Goal: Information Seeking & Learning: Get advice/opinions

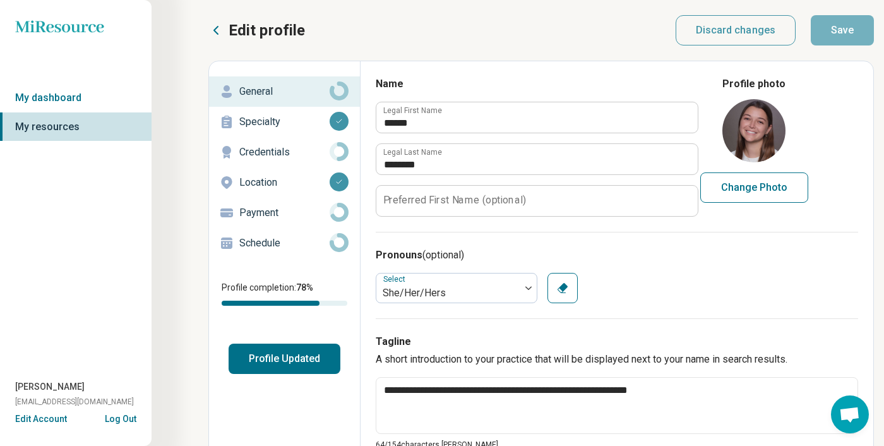
click at [318, 362] on button "Profile Updated" at bounding box center [285, 359] width 112 height 30
type textarea "*"
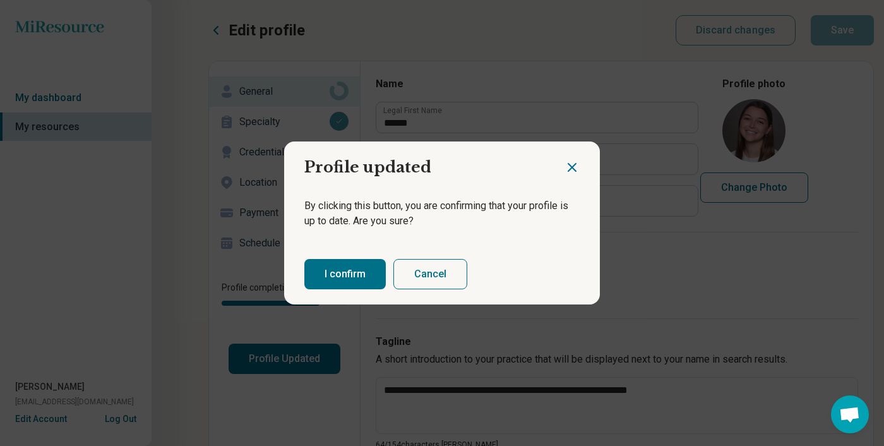
click at [340, 263] on button "I confirm" at bounding box center [344, 274] width 81 height 30
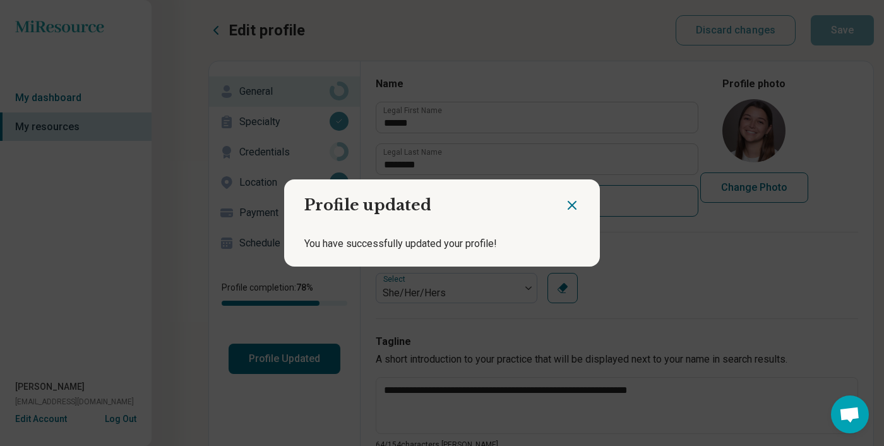
click at [570, 205] on icon "Close dialog" at bounding box center [572, 205] width 15 height 15
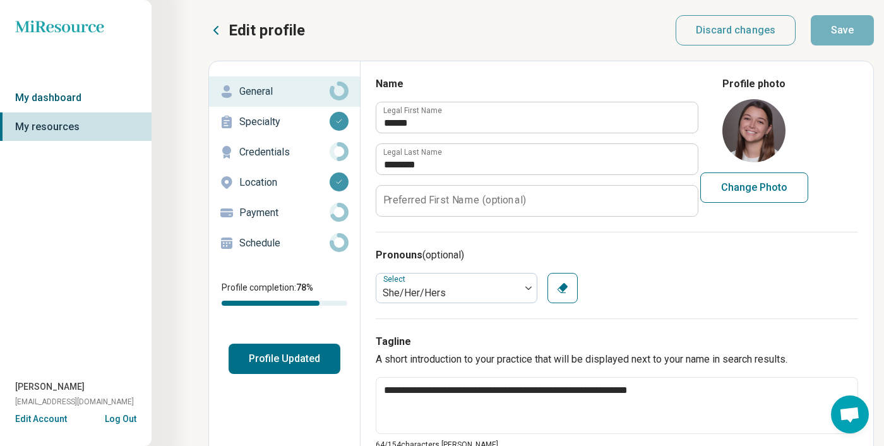
click at [69, 95] on link "My dashboard" at bounding box center [76, 97] width 152 height 29
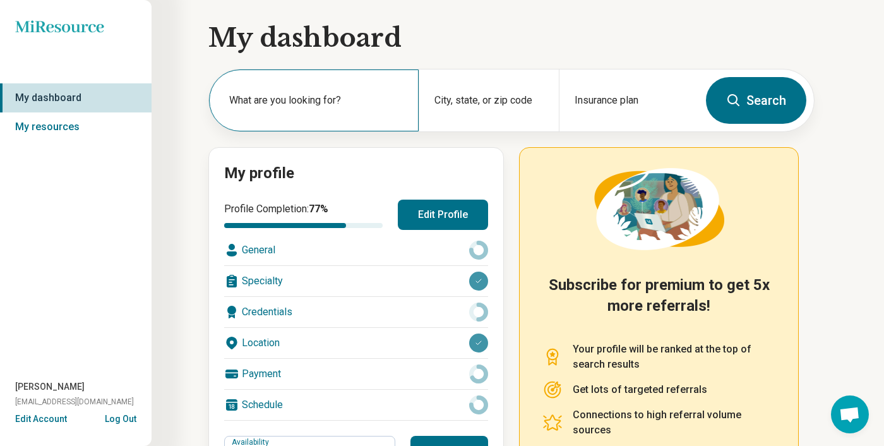
click at [282, 106] on label "What are you looking for?" at bounding box center [316, 100] width 174 height 15
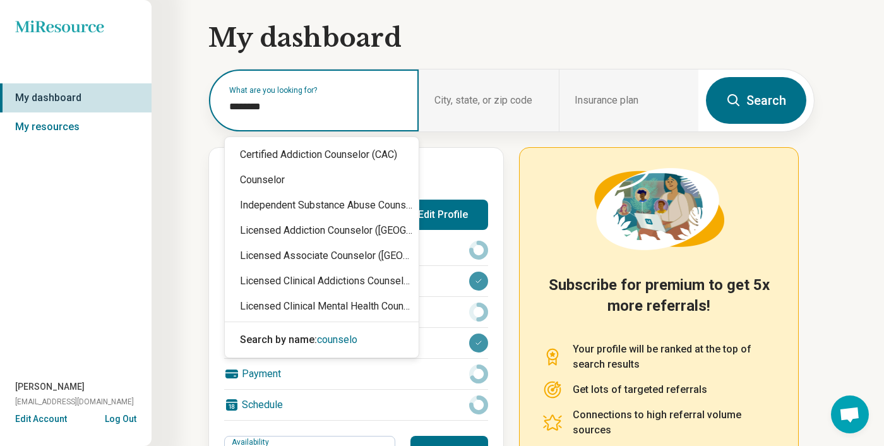
type input "*********"
click at [380, 171] on div "Counselor" at bounding box center [322, 179] width 194 height 25
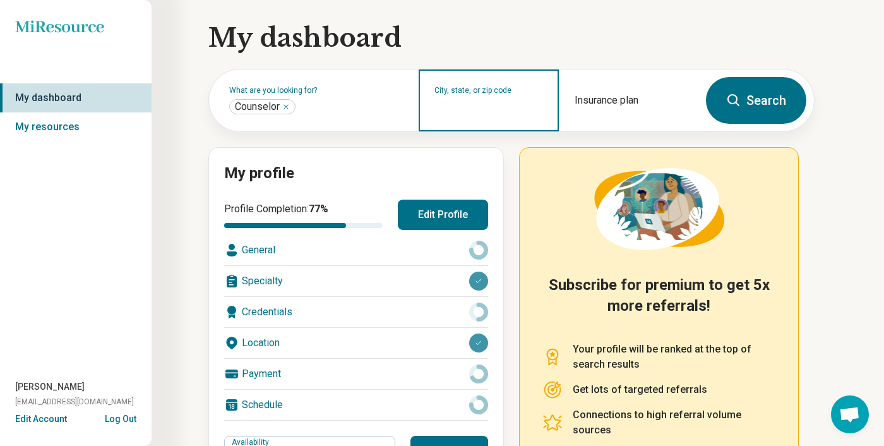
click at [489, 103] on input "City, state, or zip code" at bounding box center [489, 108] width 109 height 15
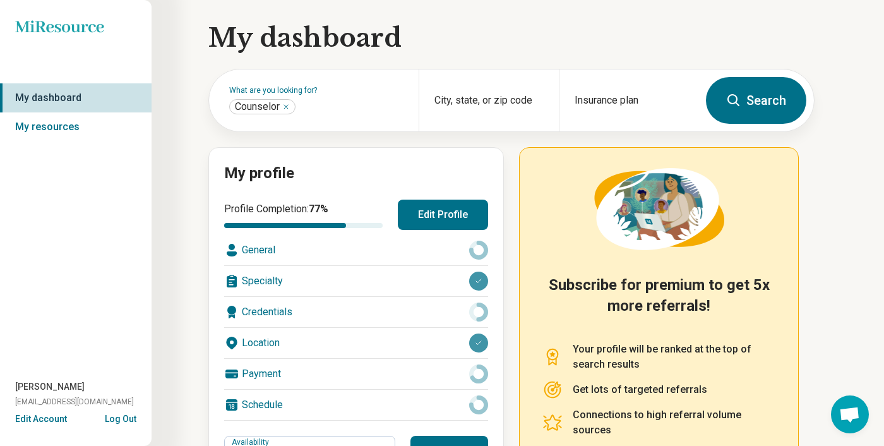
click at [711, 112] on button "Search" at bounding box center [756, 100] width 100 height 47
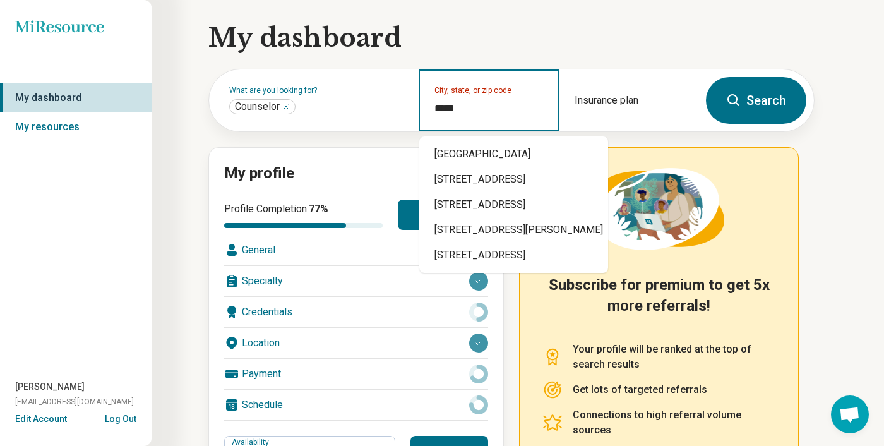
type input "*****"
click at [780, 107] on button "Search" at bounding box center [756, 100] width 100 height 47
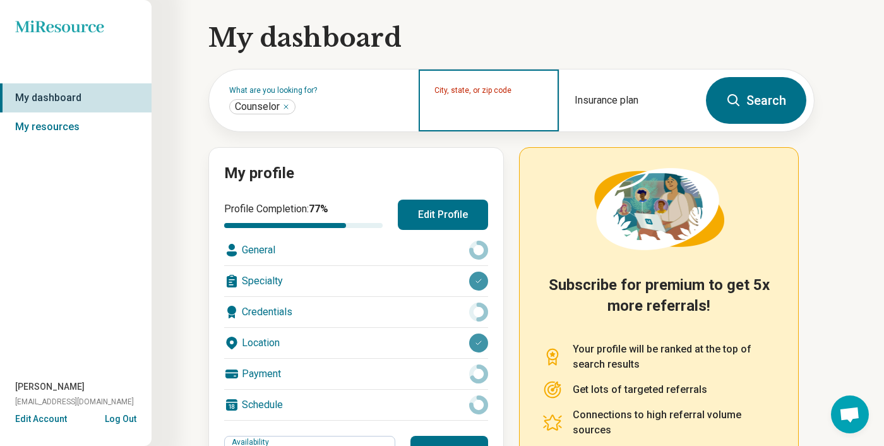
click at [480, 116] on input "City, state, or zip code" at bounding box center [489, 108] width 109 height 15
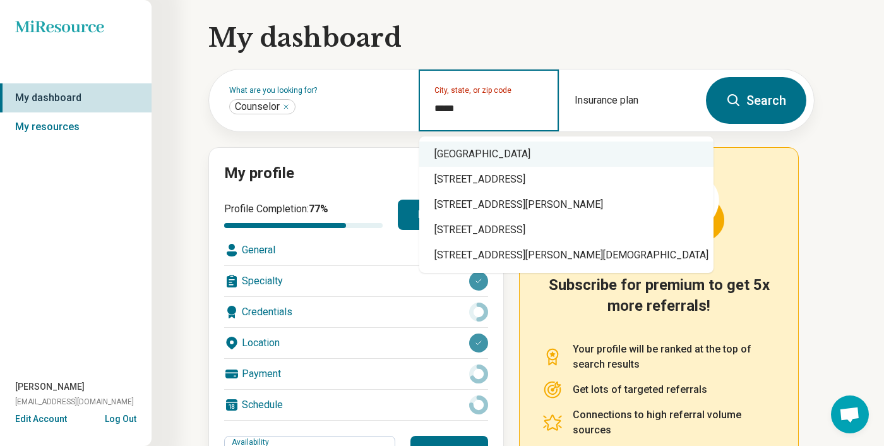
click at [536, 161] on div "[GEOGRAPHIC_DATA]" at bounding box center [566, 153] width 294 height 25
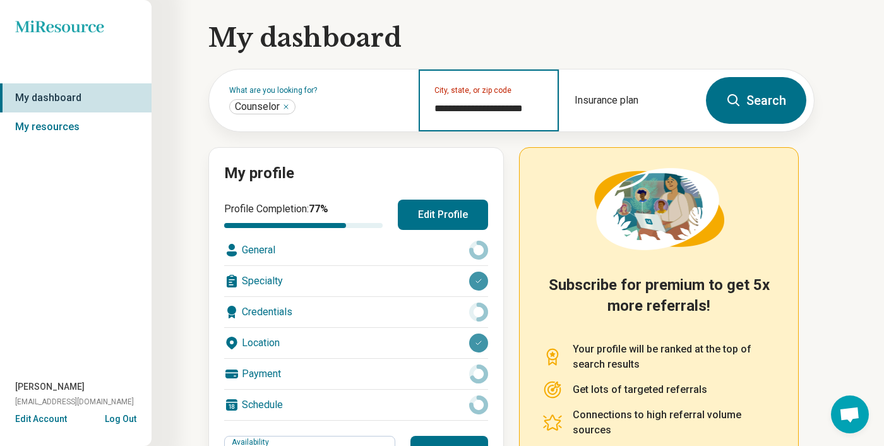
type input "**********"
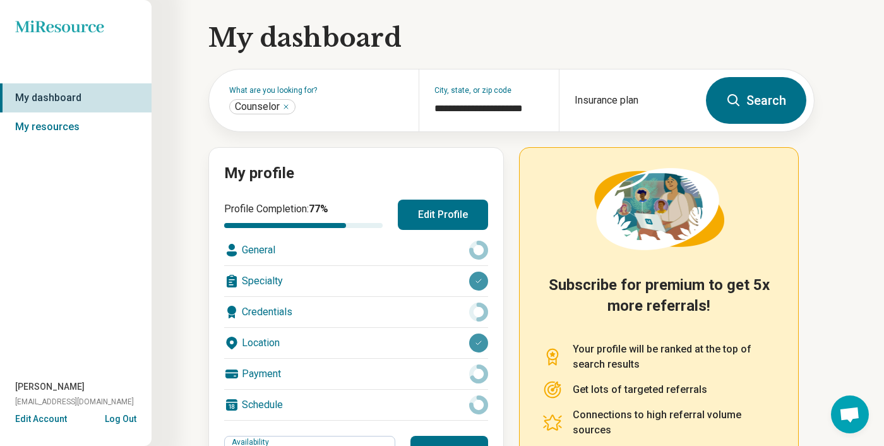
click at [741, 113] on button "Search" at bounding box center [756, 100] width 100 height 47
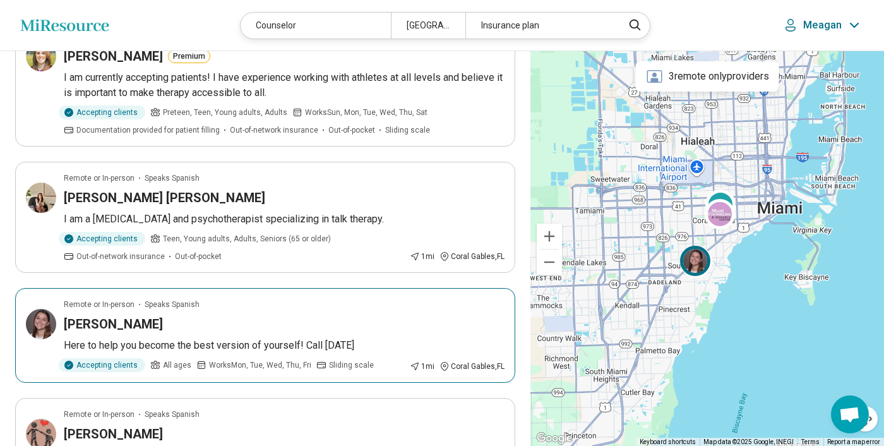
scroll to position [843, 0]
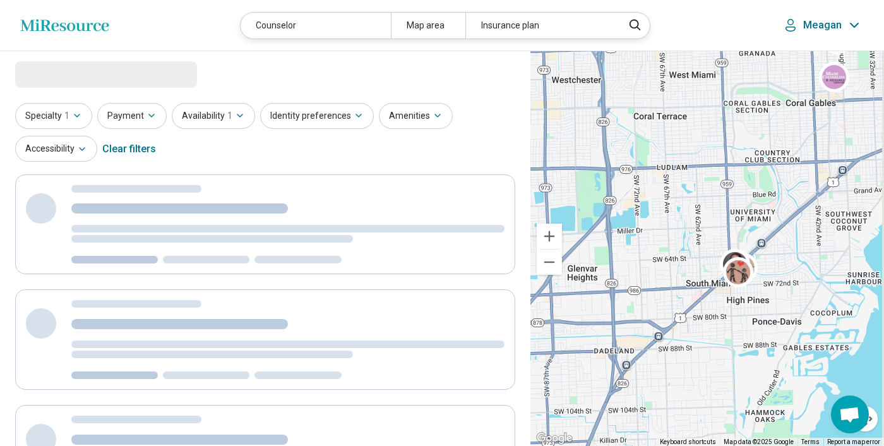
drag, startPoint x: 797, startPoint y: 310, endPoint x: 661, endPoint y: 302, distance: 135.4
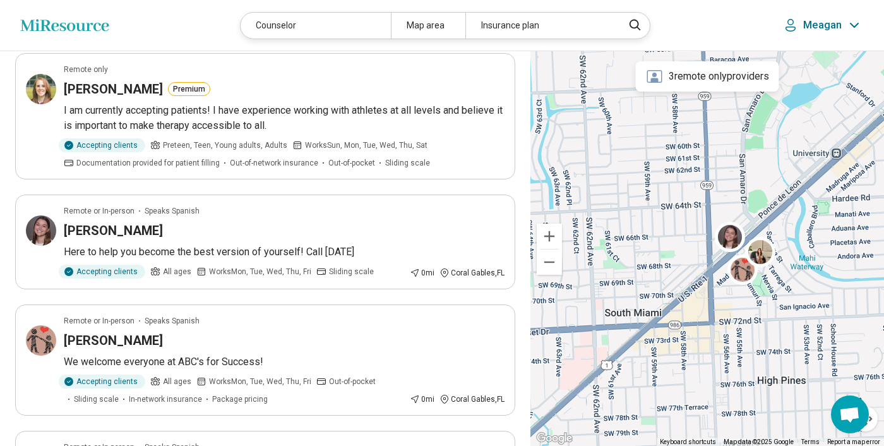
scroll to position [802, 0]
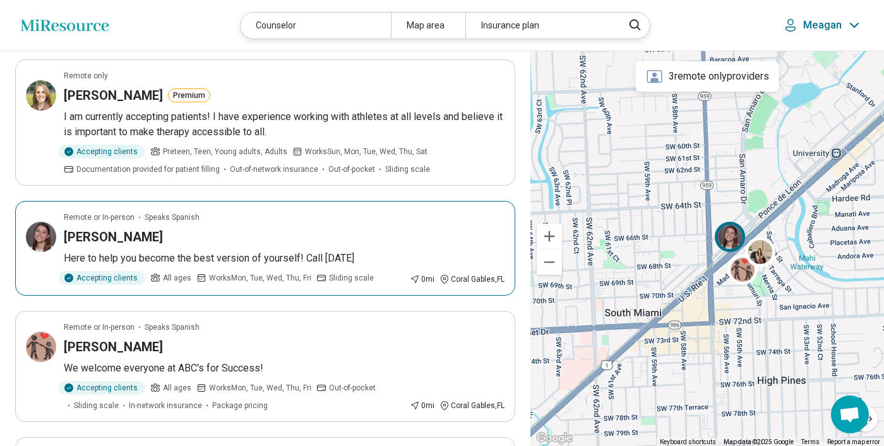
click at [247, 240] on div "[PERSON_NAME]" at bounding box center [284, 237] width 441 height 18
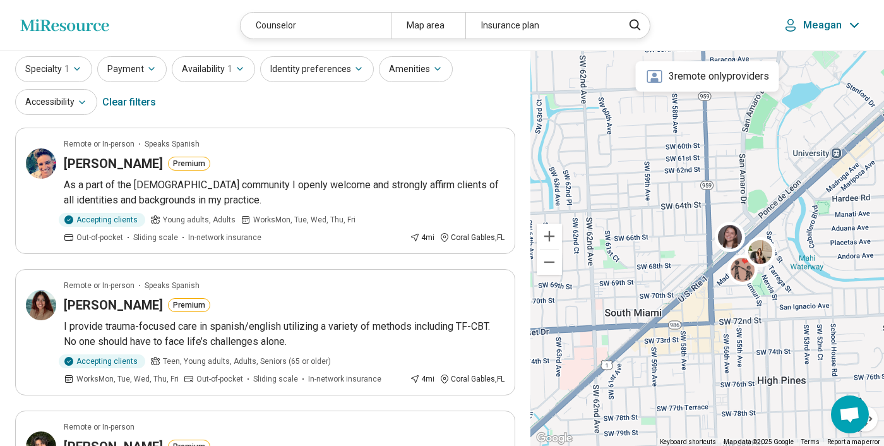
scroll to position [0, 0]
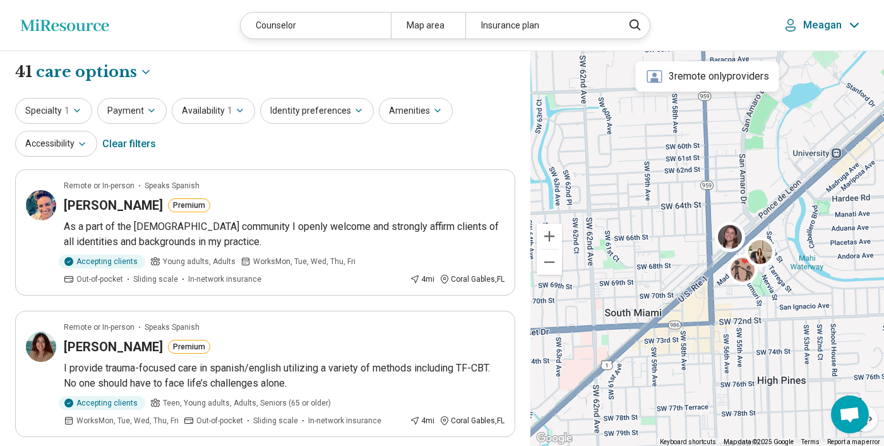
click at [711, 74] on div "3 remote only providers" at bounding box center [707, 76] width 143 height 30
click at [651, 76] on icon at bounding box center [655, 77] width 18 height 18
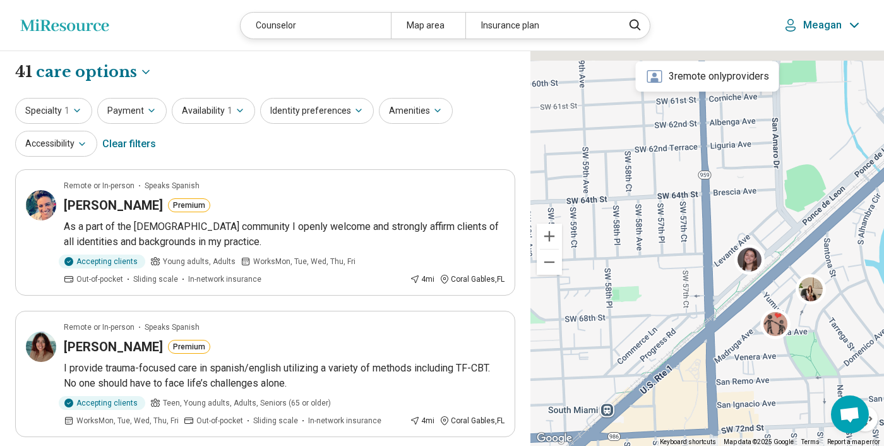
drag, startPoint x: 837, startPoint y: 198, endPoint x: 647, endPoint y: 298, distance: 214.2
click at [654, 294] on div "3" at bounding box center [708, 248] width 354 height 395
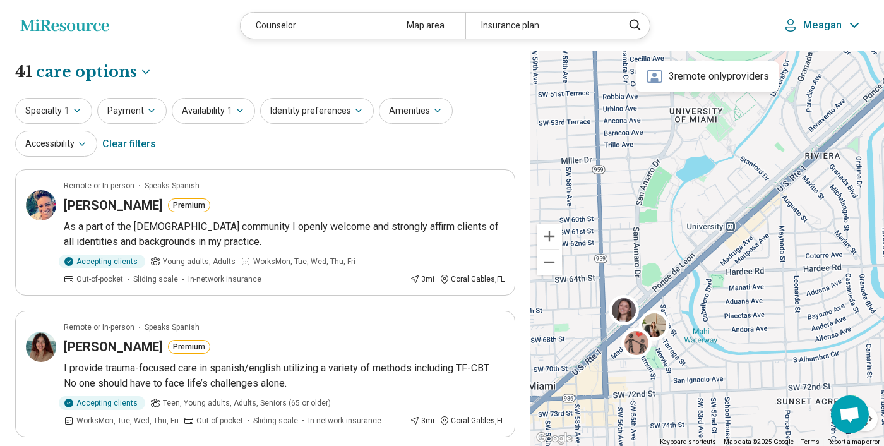
drag, startPoint x: 641, startPoint y: 315, endPoint x: 645, endPoint y: 210, distance: 105.6
click at [645, 210] on div "3" at bounding box center [708, 248] width 354 height 395
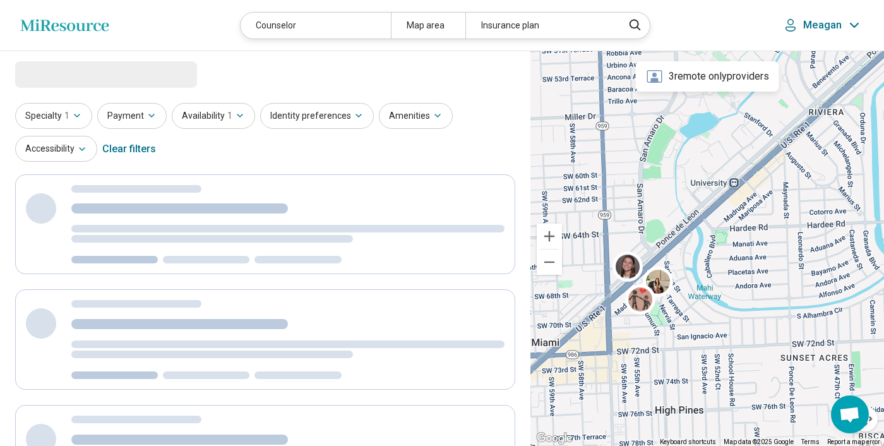
select select "***"
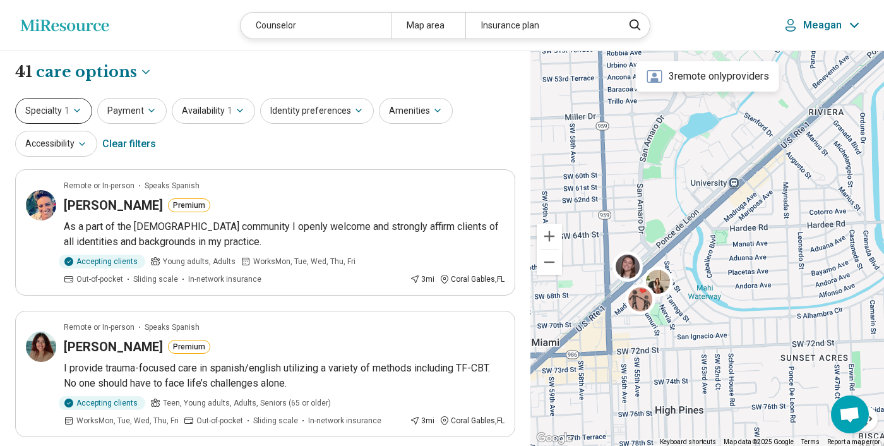
click at [80, 108] on icon "button" at bounding box center [77, 110] width 10 height 10
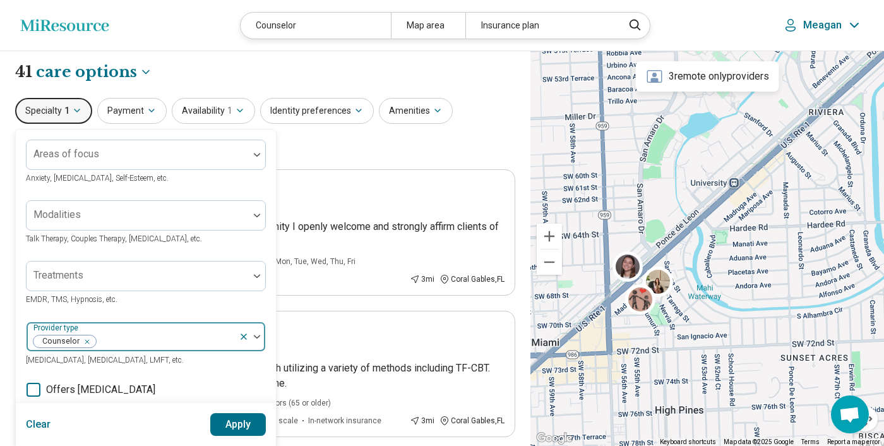
click at [88, 339] on div "Remove [object Object]" at bounding box center [84, 341] width 15 height 15
click at [236, 419] on button "Apply" at bounding box center [238, 424] width 56 height 23
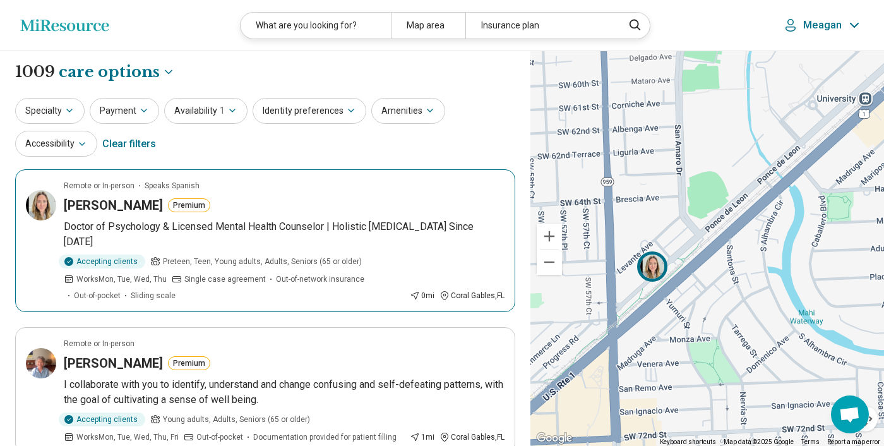
click at [654, 272] on img at bounding box center [652, 266] width 30 height 30
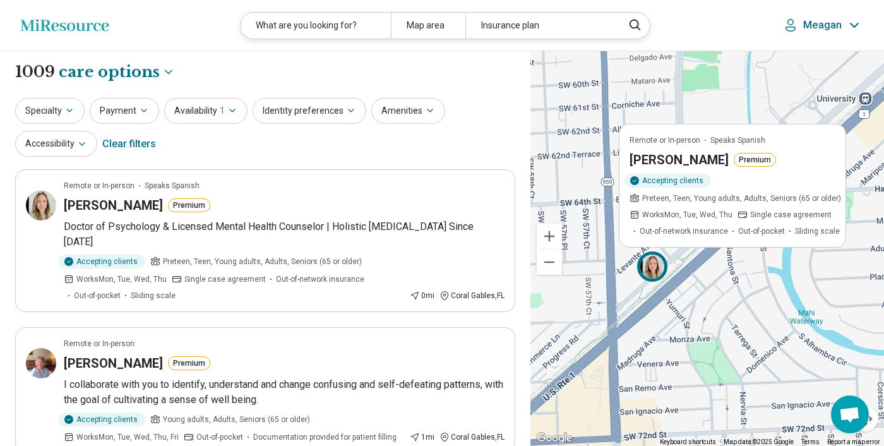
click at [622, 304] on div "Remote or In-person Speaks Spanish [PERSON_NAME] Premium Accepting clients Pret…" at bounding box center [708, 248] width 354 height 395
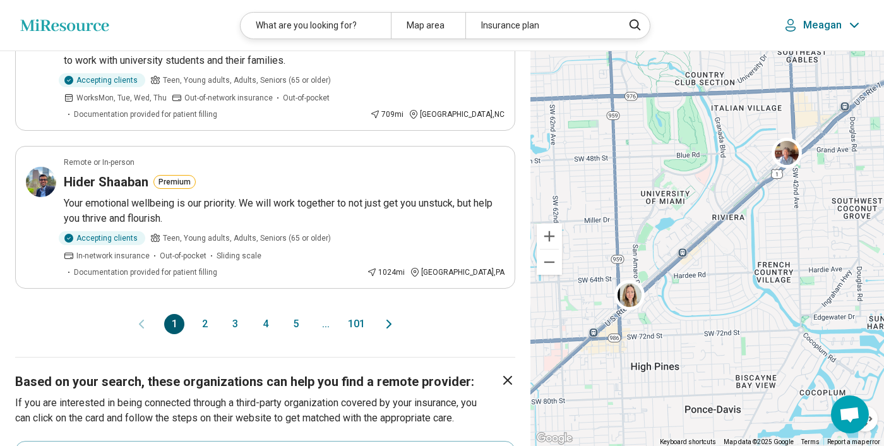
scroll to position [1349, 0]
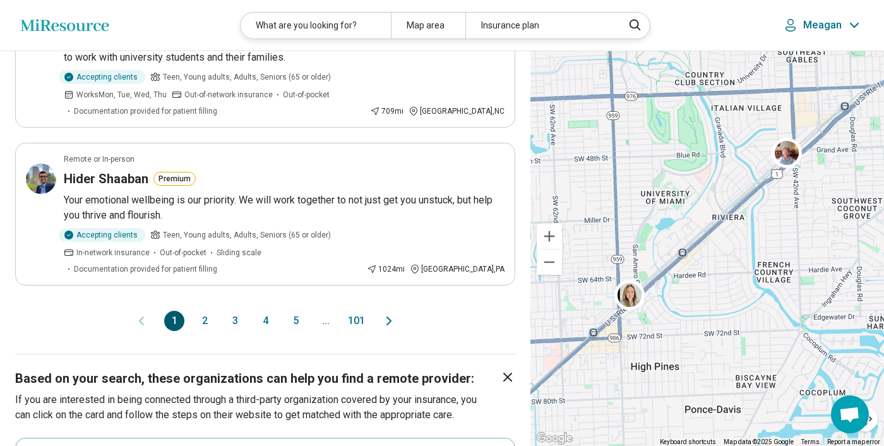
click at [201, 311] on button "2" at bounding box center [205, 321] width 20 height 20
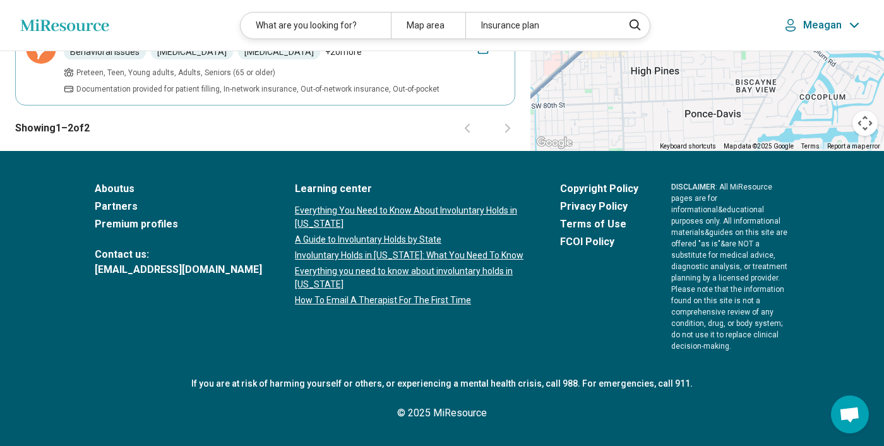
scroll to position [0, 0]
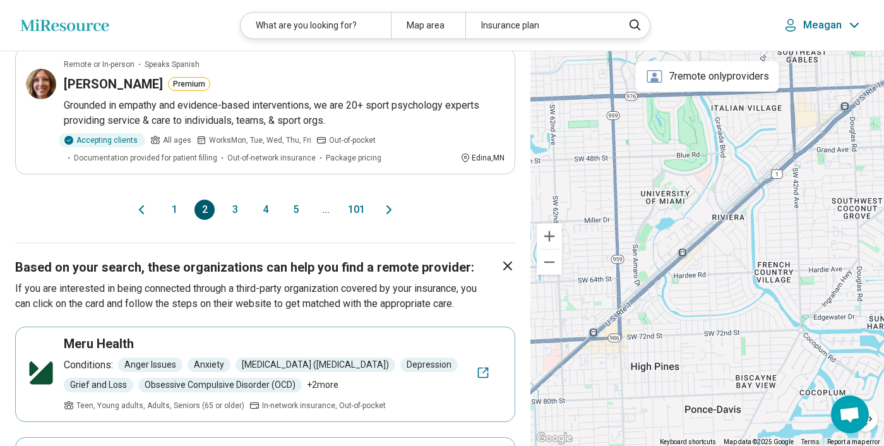
click at [231, 200] on button "3" at bounding box center [235, 210] width 20 height 20
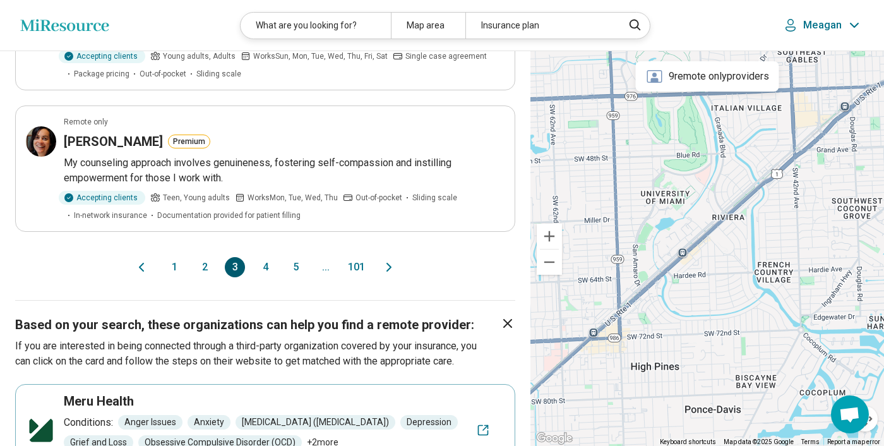
scroll to position [1316, 0]
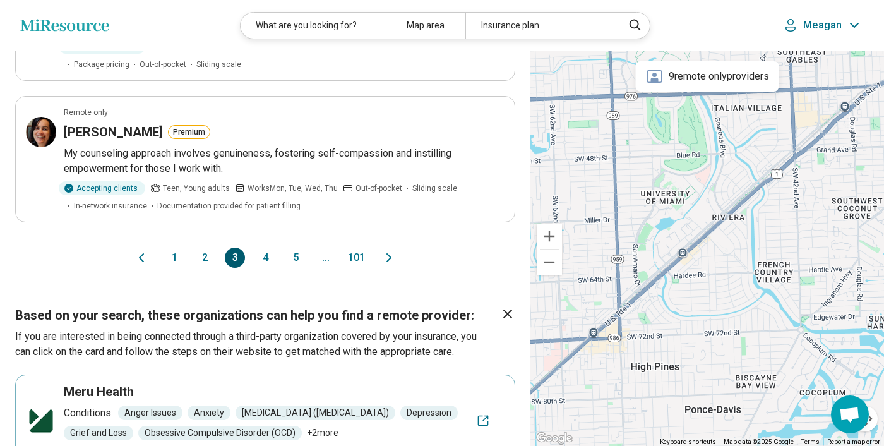
click at [267, 249] on button "4" at bounding box center [265, 258] width 20 height 20
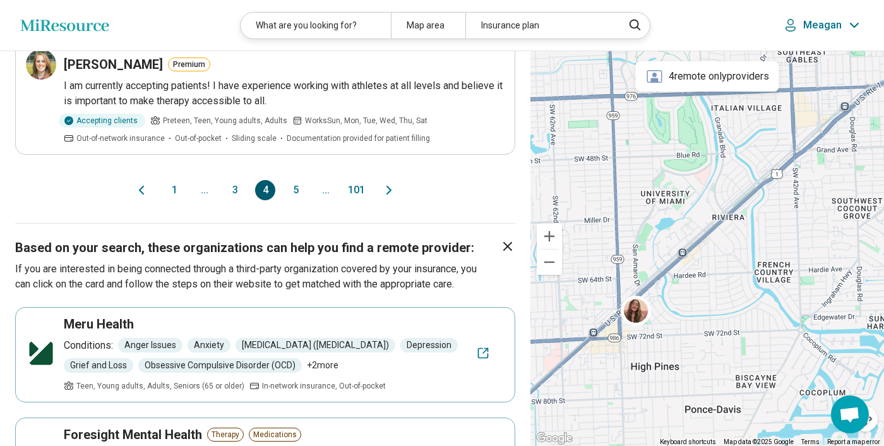
scroll to position [1452, 0]
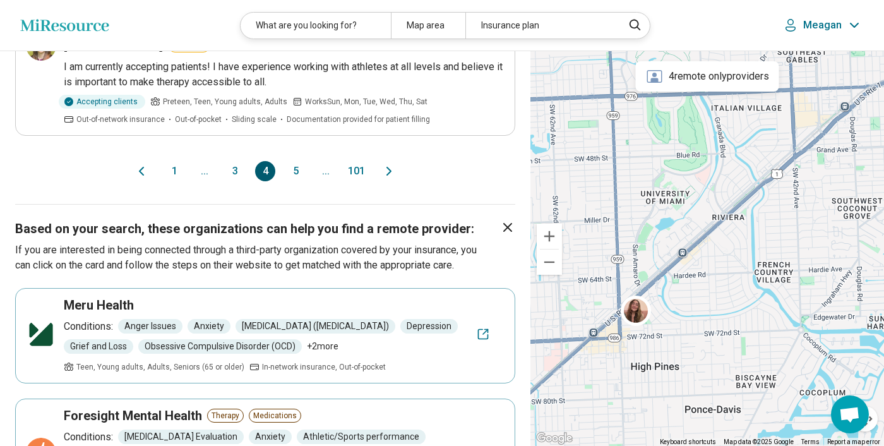
click at [290, 161] on button "5" at bounding box center [296, 171] width 20 height 20
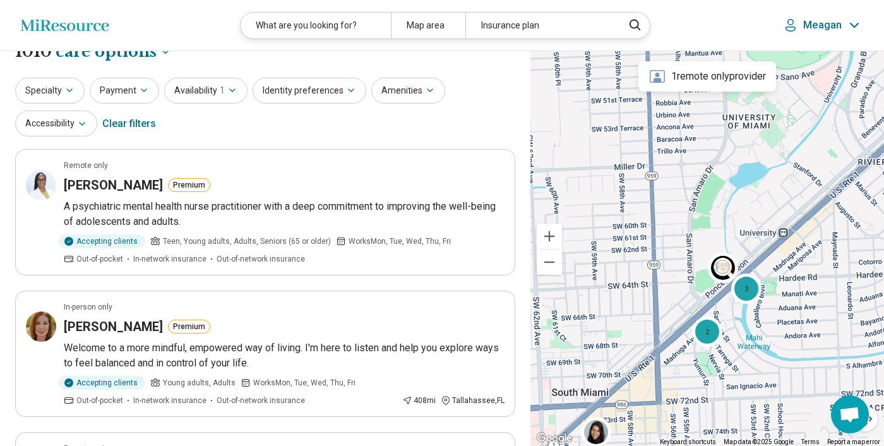
scroll to position [0, 0]
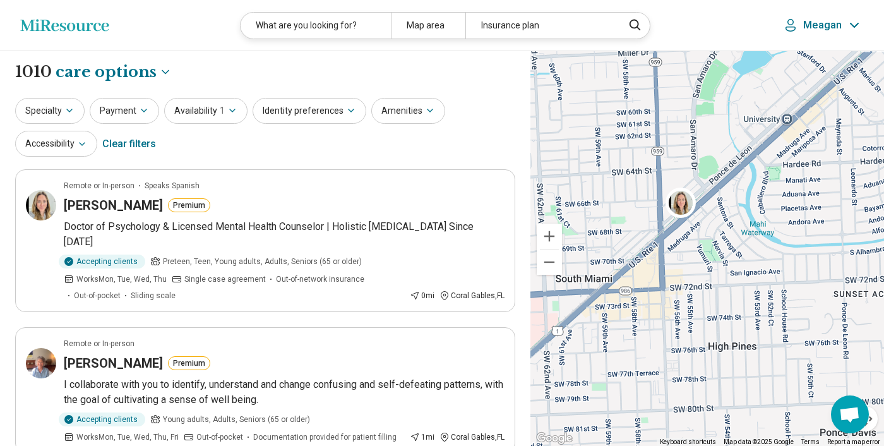
drag, startPoint x: 762, startPoint y: 310, endPoint x: 759, endPoint y: 186, distance: 123.2
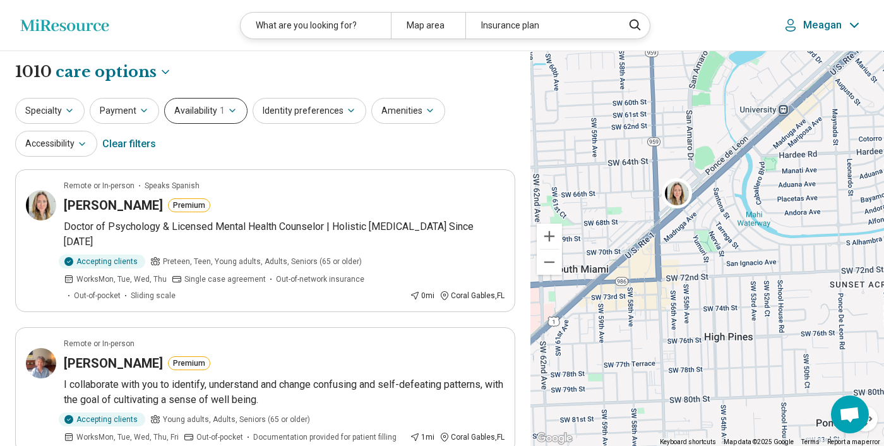
click at [220, 108] on span "1" at bounding box center [222, 110] width 5 height 13
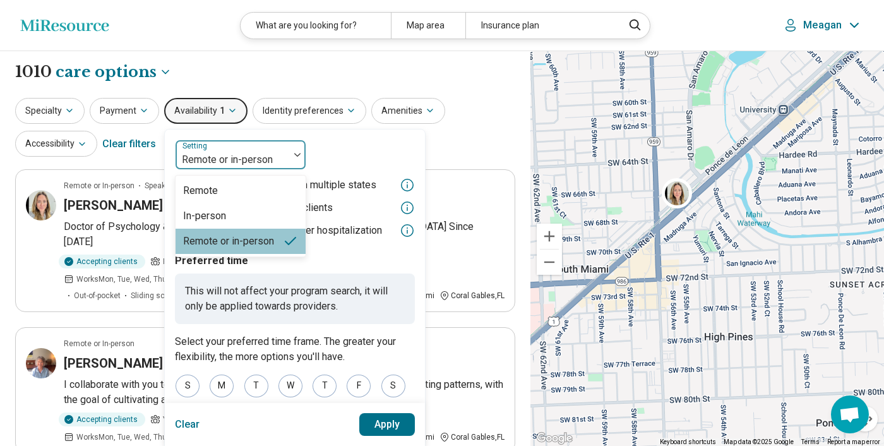
click at [229, 156] on div at bounding box center [233, 160] width 104 height 18
click at [233, 215] on div "In-person" at bounding box center [241, 215] width 130 height 25
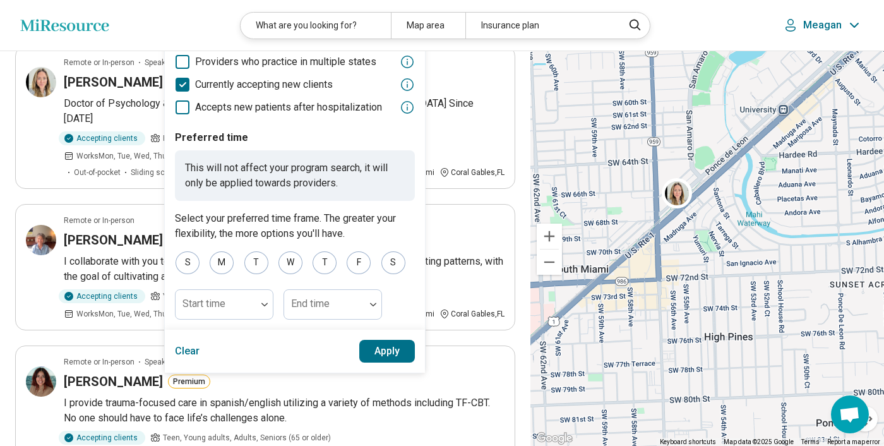
scroll to position [124, 0]
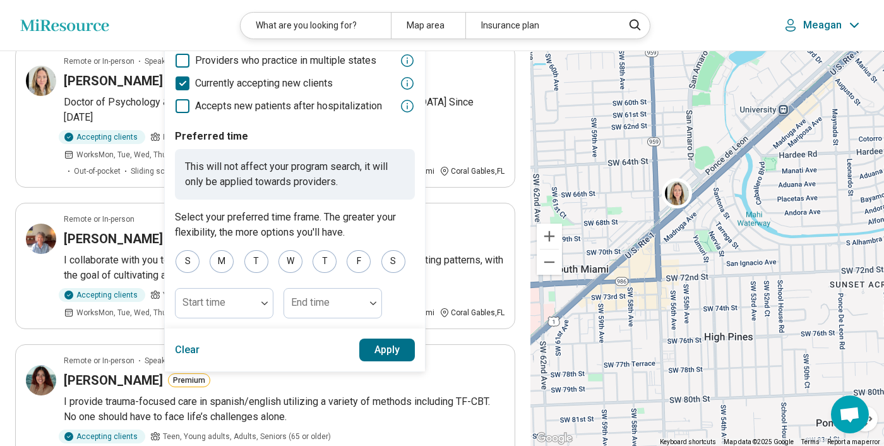
click at [186, 346] on button "Clear" at bounding box center [187, 350] width 25 height 23
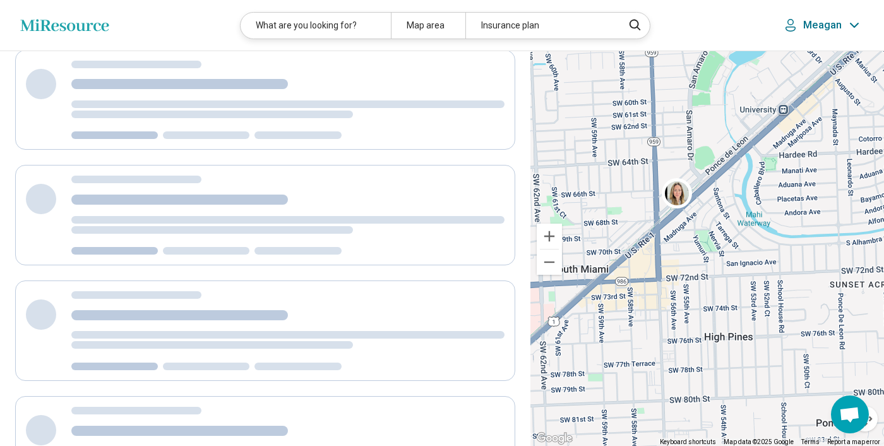
scroll to position [0, 0]
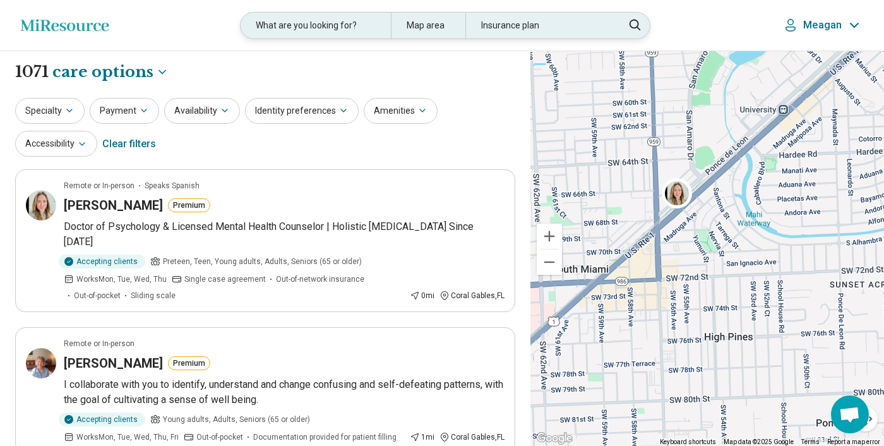
click at [438, 30] on div "Map area" at bounding box center [428, 26] width 75 height 26
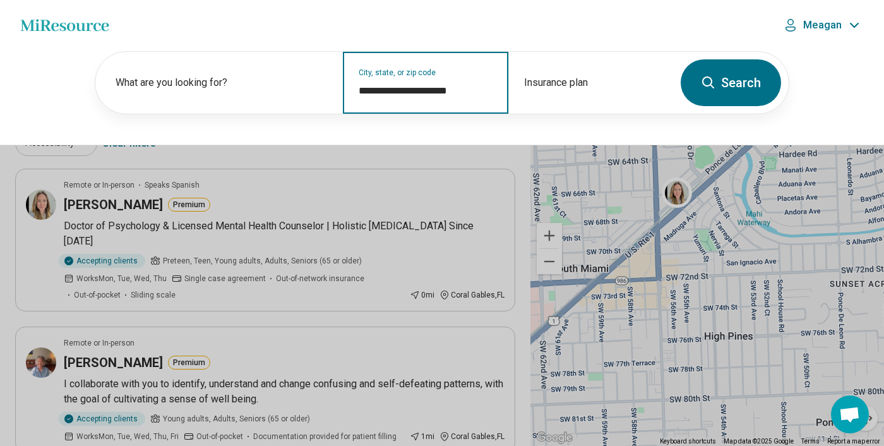
click at [448, 89] on input "**********" at bounding box center [426, 90] width 134 height 15
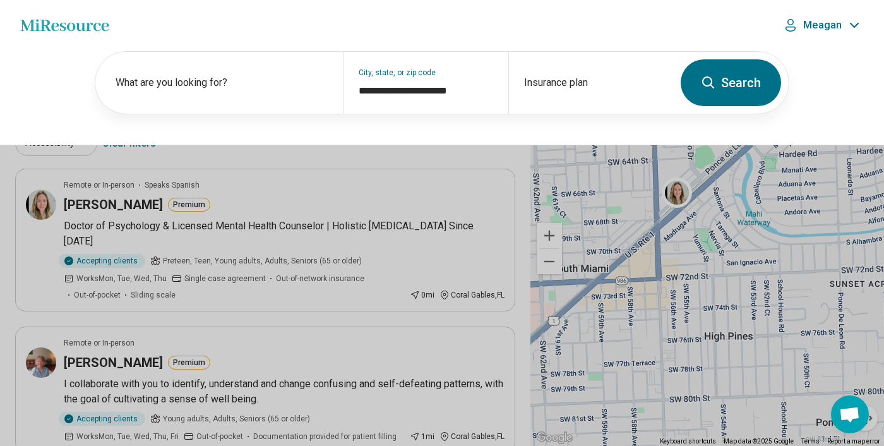
click at [455, 164] on button at bounding box center [442, 223] width 884 height 446
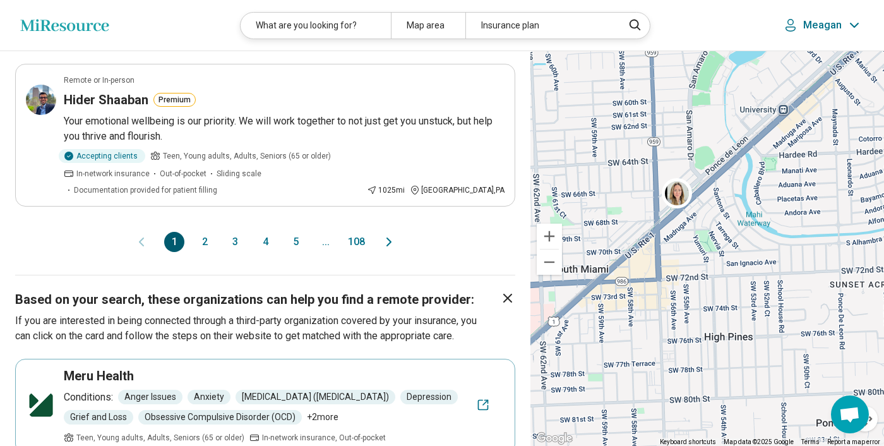
scroll to position [1433, 0]
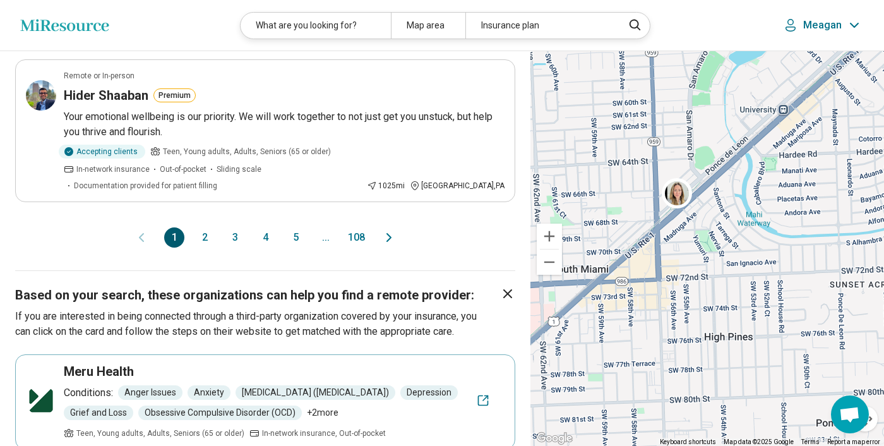
click at [293, 227] on button "5" at bounding box center [296, 237] width 20 height 20
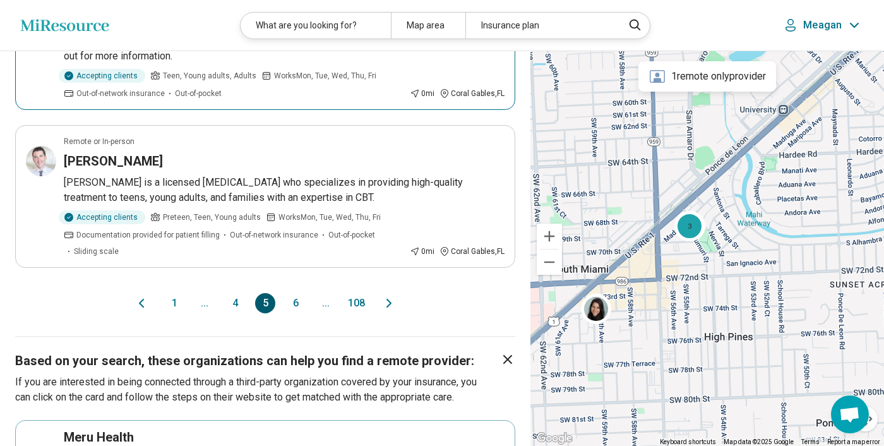
scroll to position [1385, 0]
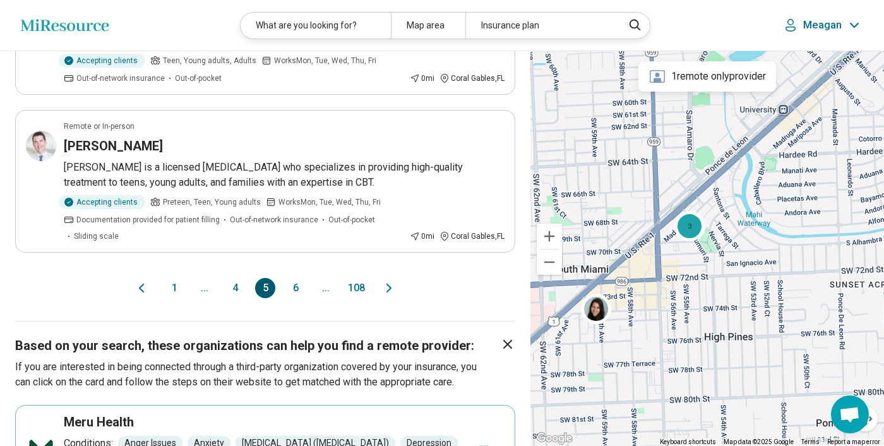
click at [297, 278] on button "6" at bounding box center [296, 288] width 20 height 20
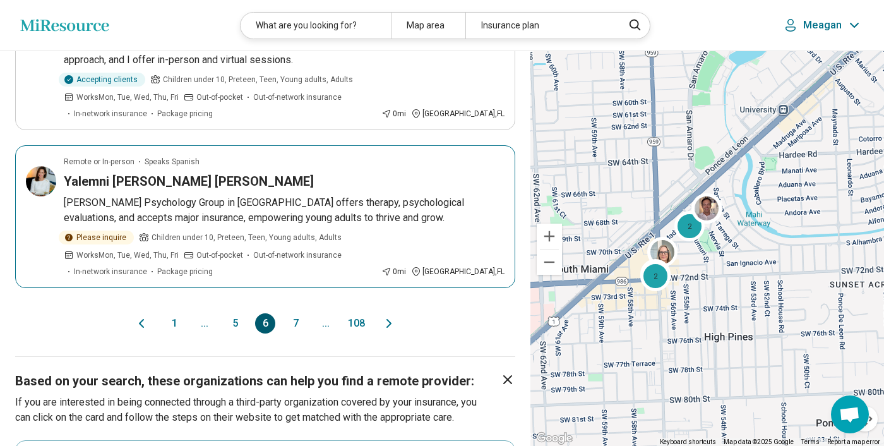
scroll to position [1355, 0]
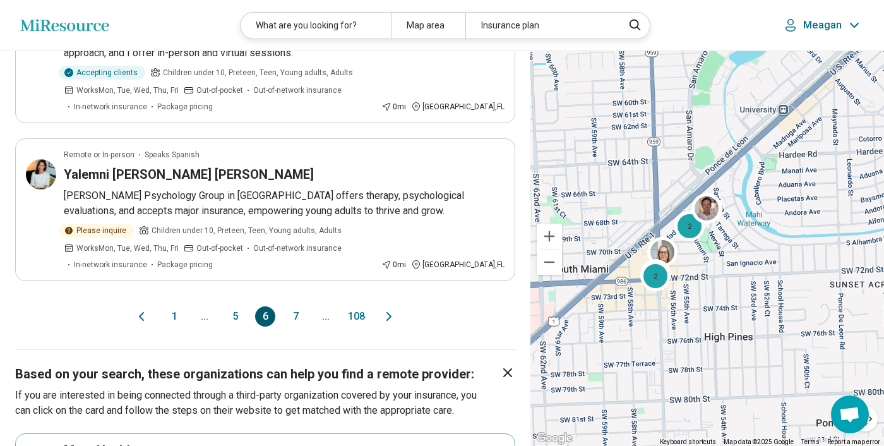
click at [293, 323] on button "7" at bounding box center [296, 316] width 20 height 20
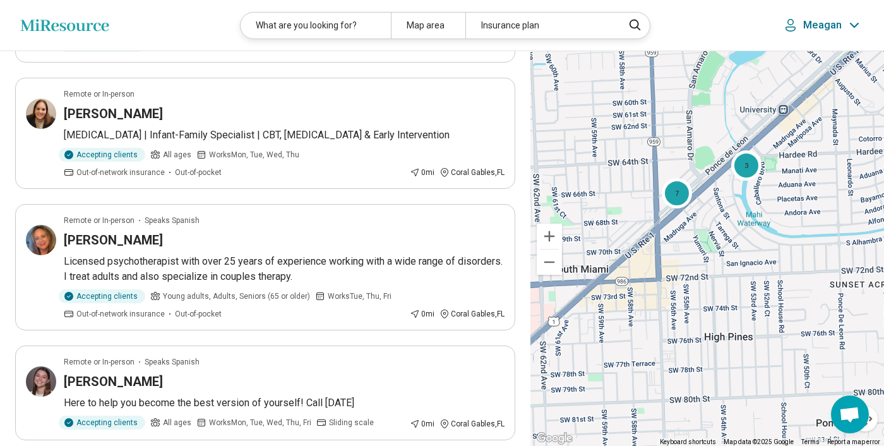
scroll to position [227, 0]
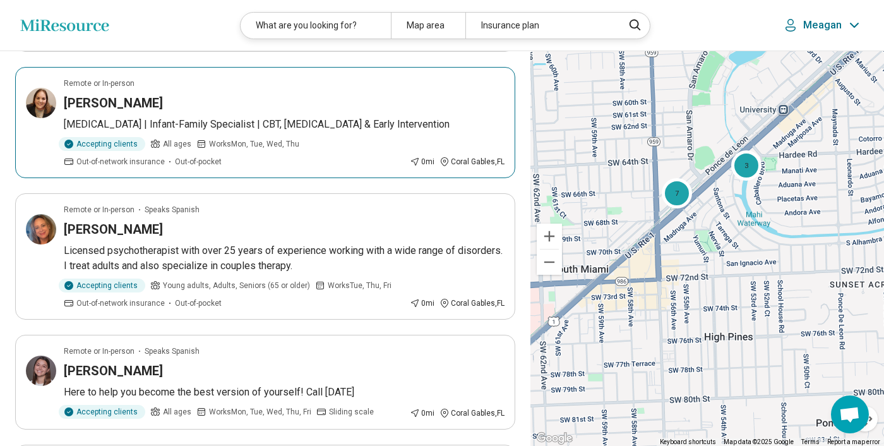
click at [306, 108] on div "[PERSON_NAME]" at bounding box center [284, 103] width 441 height 18
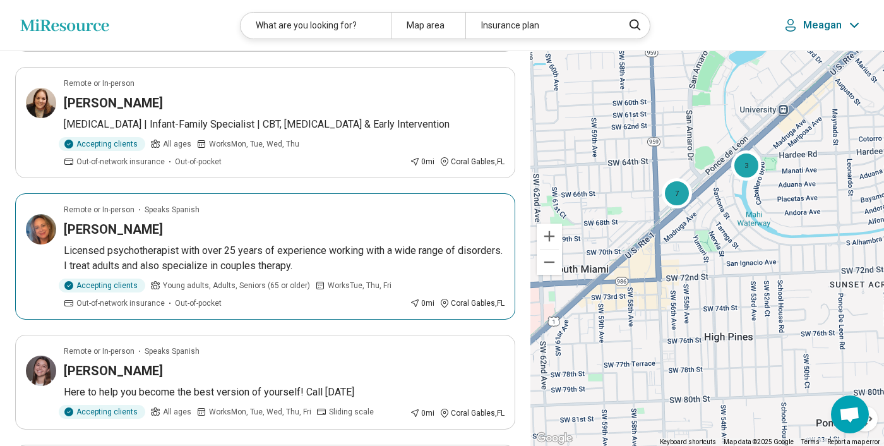
click at [323, 261] on p "Licensed psychotherapist with over 25 years of experience working with a wide r…" at bounding box center [284, 258] width 441 height 30
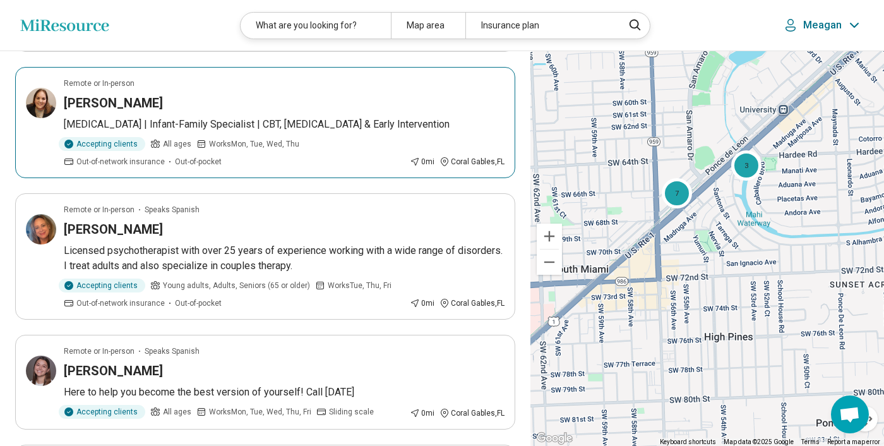
click at [302, 126] on p "[MEDICAL_DATA] | Infant-Family Specialist | CBT, [MEDICAL_DATA] & Early Interve…" at bounding box center [284, 124] width 441 height 15
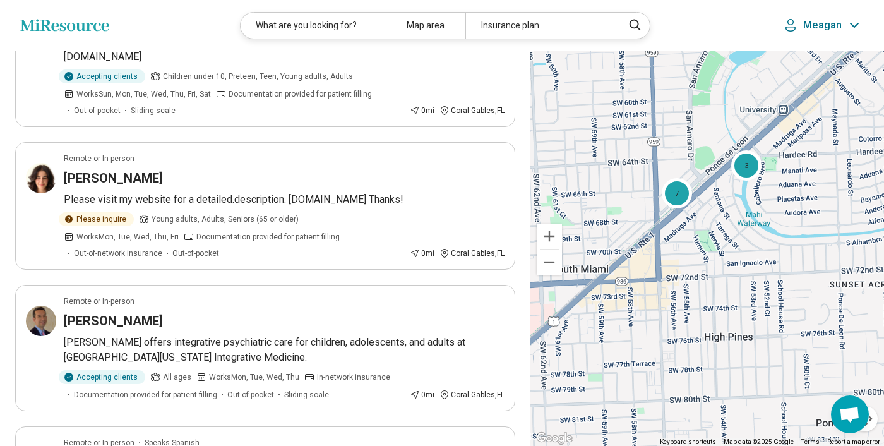
scroll to position [654, 0]
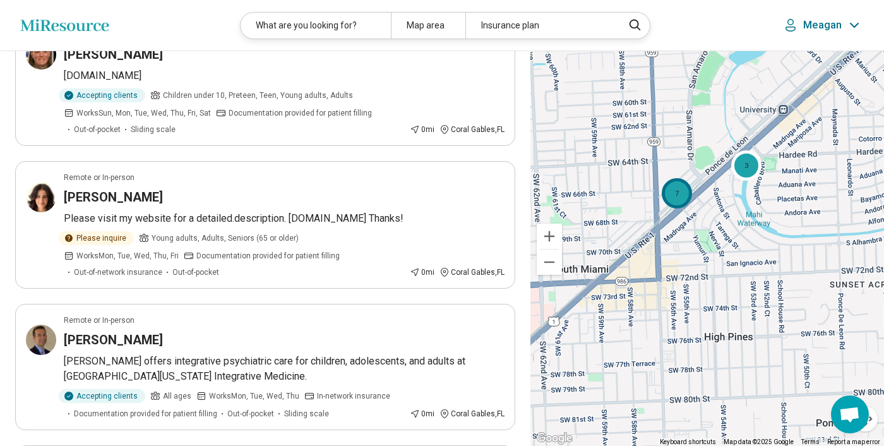
click at [680, 200] on div "7" at bounding box center [677, 193] width 30 height 30
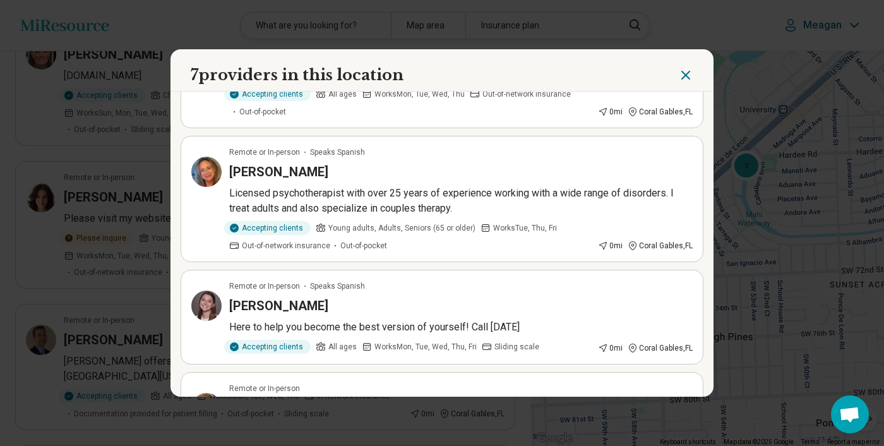
scroll to position [206, 0]
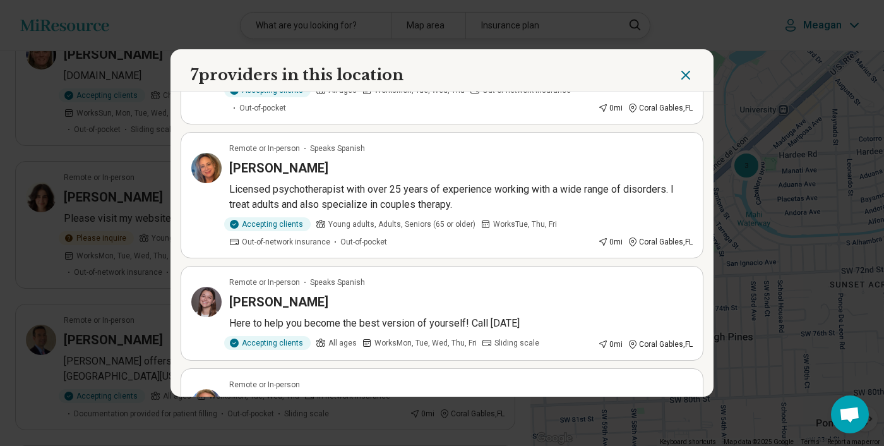
click at [690, 73] on icon "Close" at bounding box center [685, 75] width 15 height 15
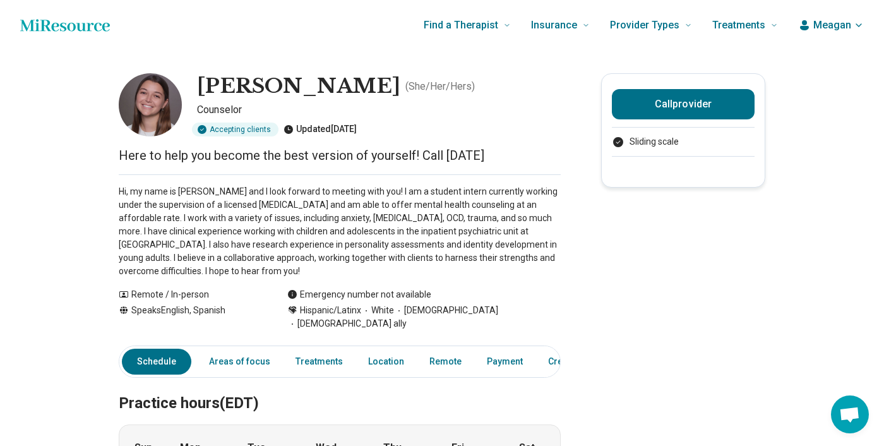
click at [243, 114] on p "Counselor" at bounding box center [379, 109] width 364 height 15
click at [235, 111] on p "Counselor" at bounding box center [379, 109] width 364 height 15
click at [289, 238] on p "Hi, my name is Meagan Tolgyesi and I look forward to meeting with you! I am a s…" at bounding box center [340, 231] width 442 height 93
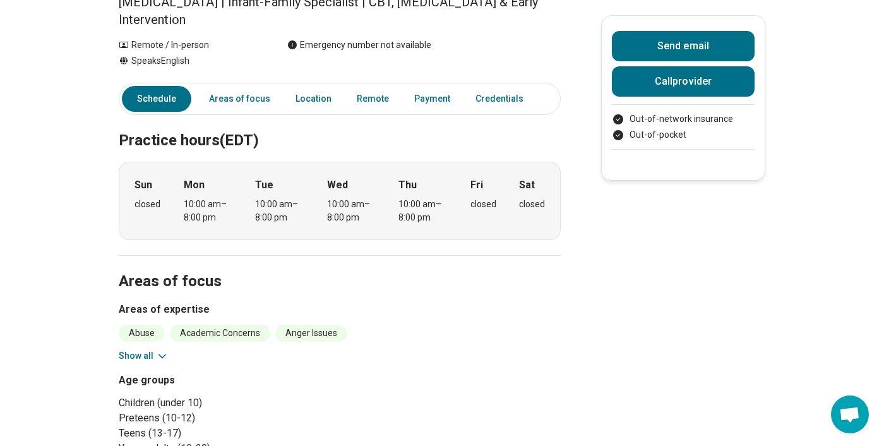
scroll to position [150, 0]
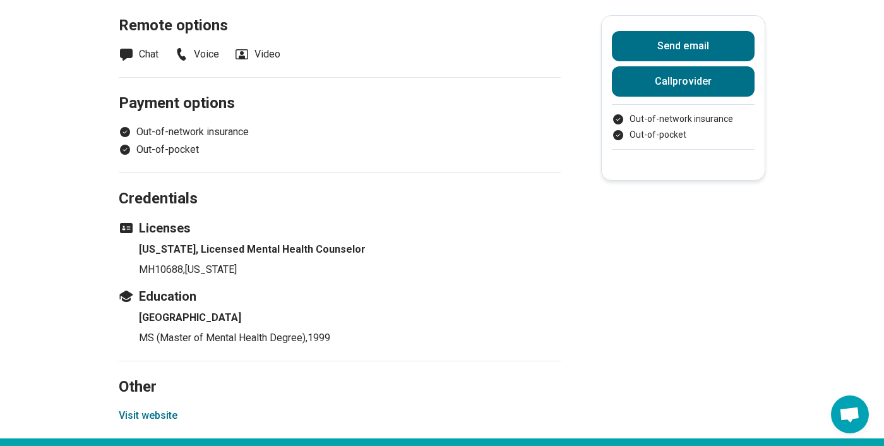
scroll to position [1094, 0]
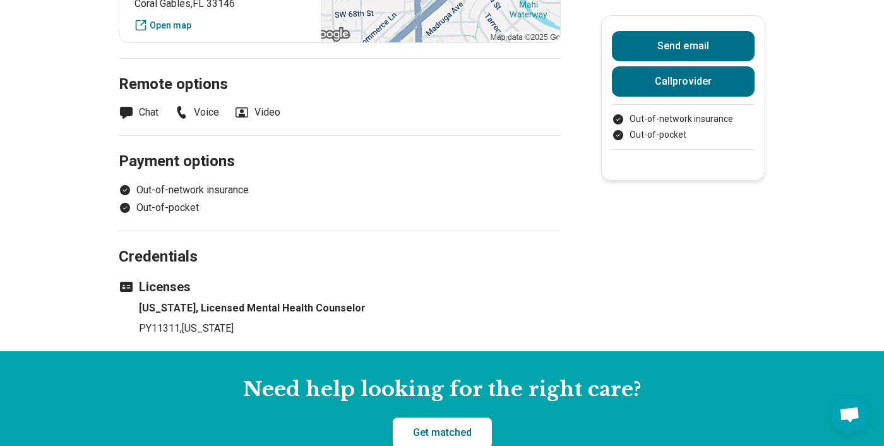
scroll to position [786, 0]
